Goal: Information Seeking & Learning: Learn about a topic

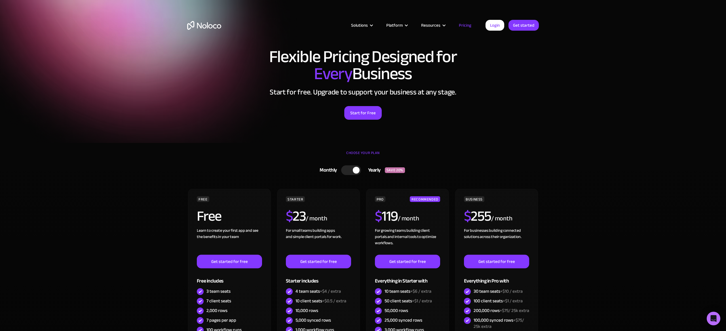
drag, startPoint x: 339, startPoint y: 83, endPoint x: 362, endPoint y: 86, distance: 22.9
click at [339, 83] on span "Every" at bounding box center [333, 74] width 38 height 32
click at [375, 88] on h2 "Start for free. Upgrade to support your business at any stage." at bounding box center [363, 92] width 352 height 9
